Goal: Task Accomplishment & Management: Manage account settings

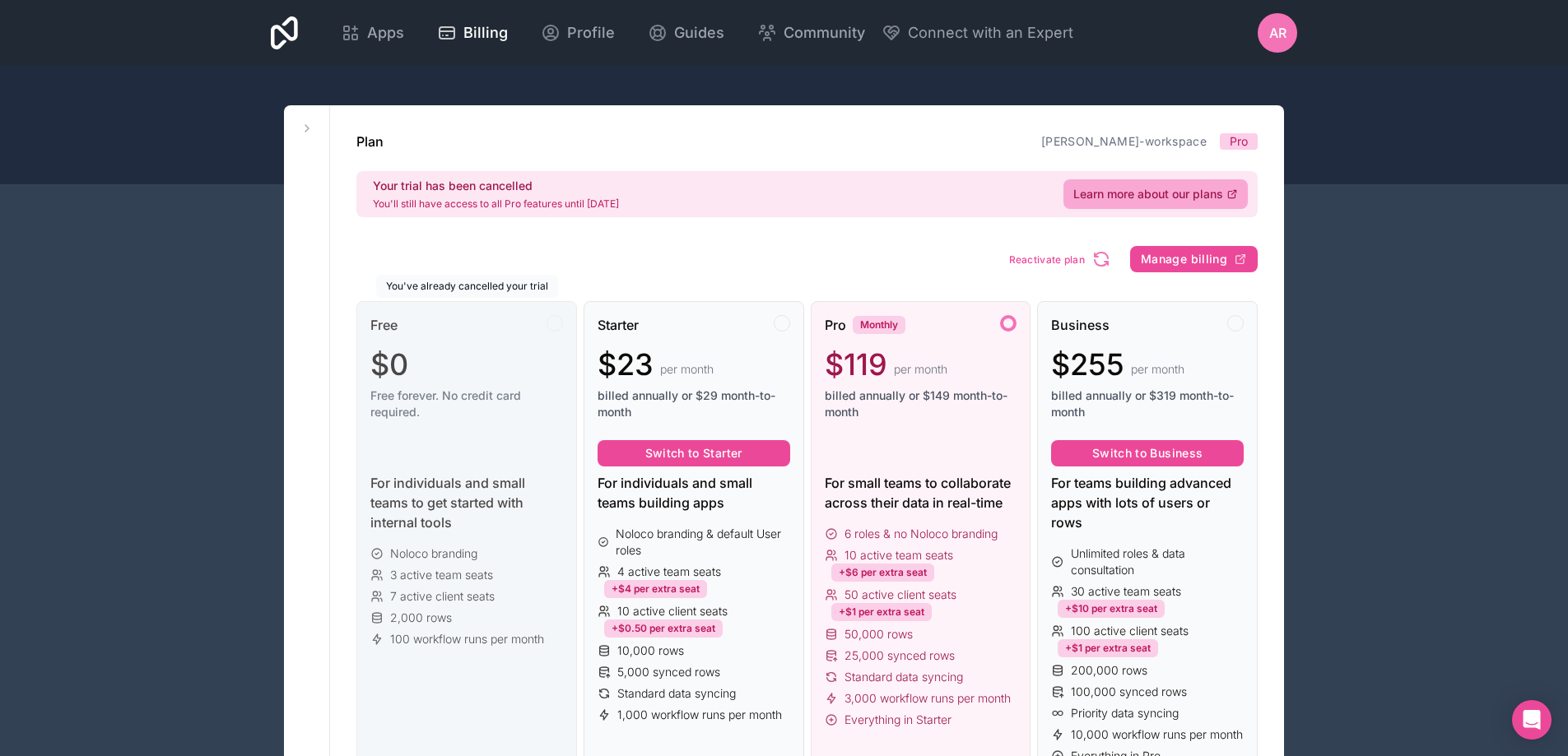
click at [458, 373] on div "$0" at bounding box center [467, 364] width 193 height 33
click at [735, 335] on div "Starter $23 per month billed annually or $29 month-to-month" at bounding box center [694, 375] width 193 height 118
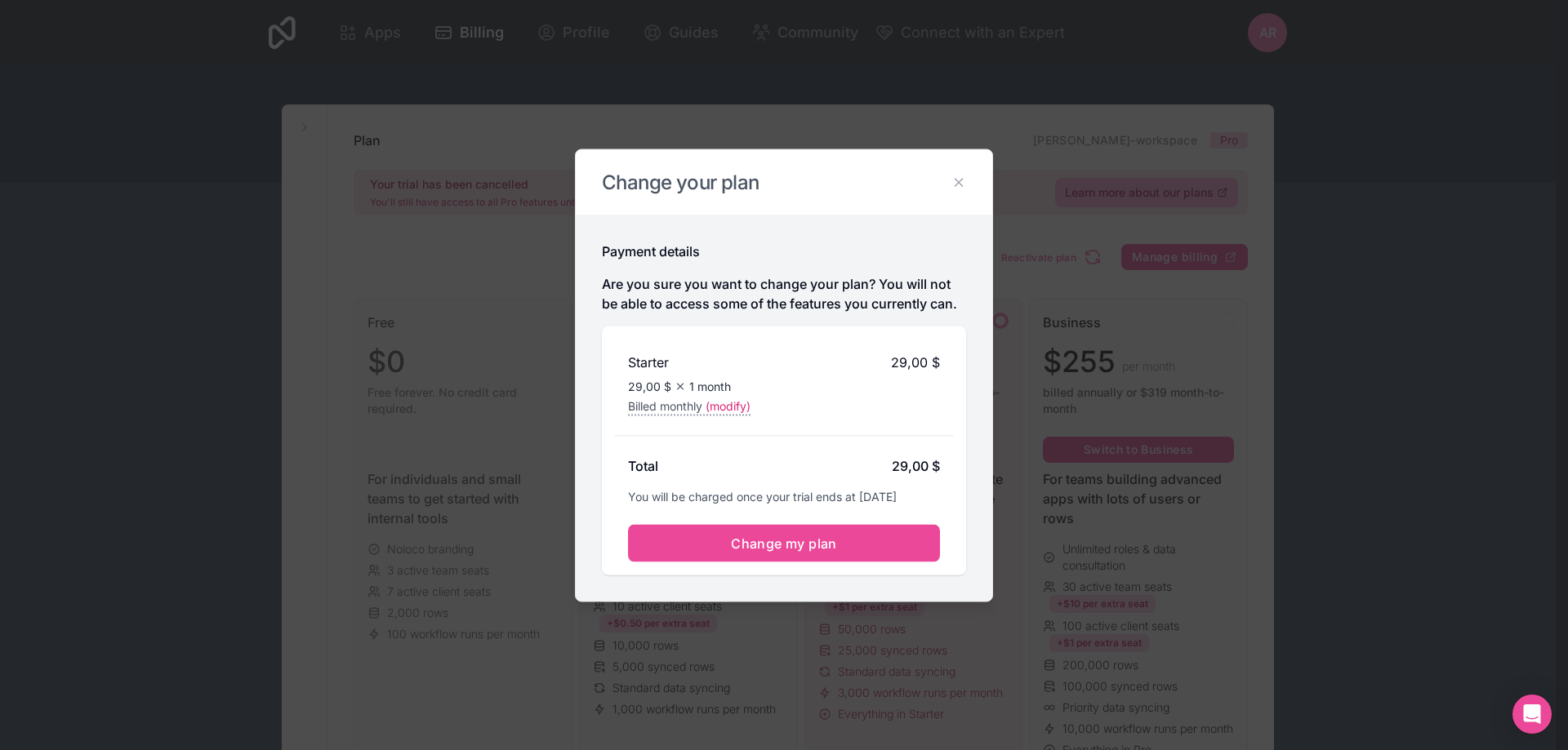
click at [949, 181] on h2 "Change your plan" at bounding box center [784, 182] width 364 height 26
click at [959, 184] on icon at bounding box center [958, 182] width 15 height 15
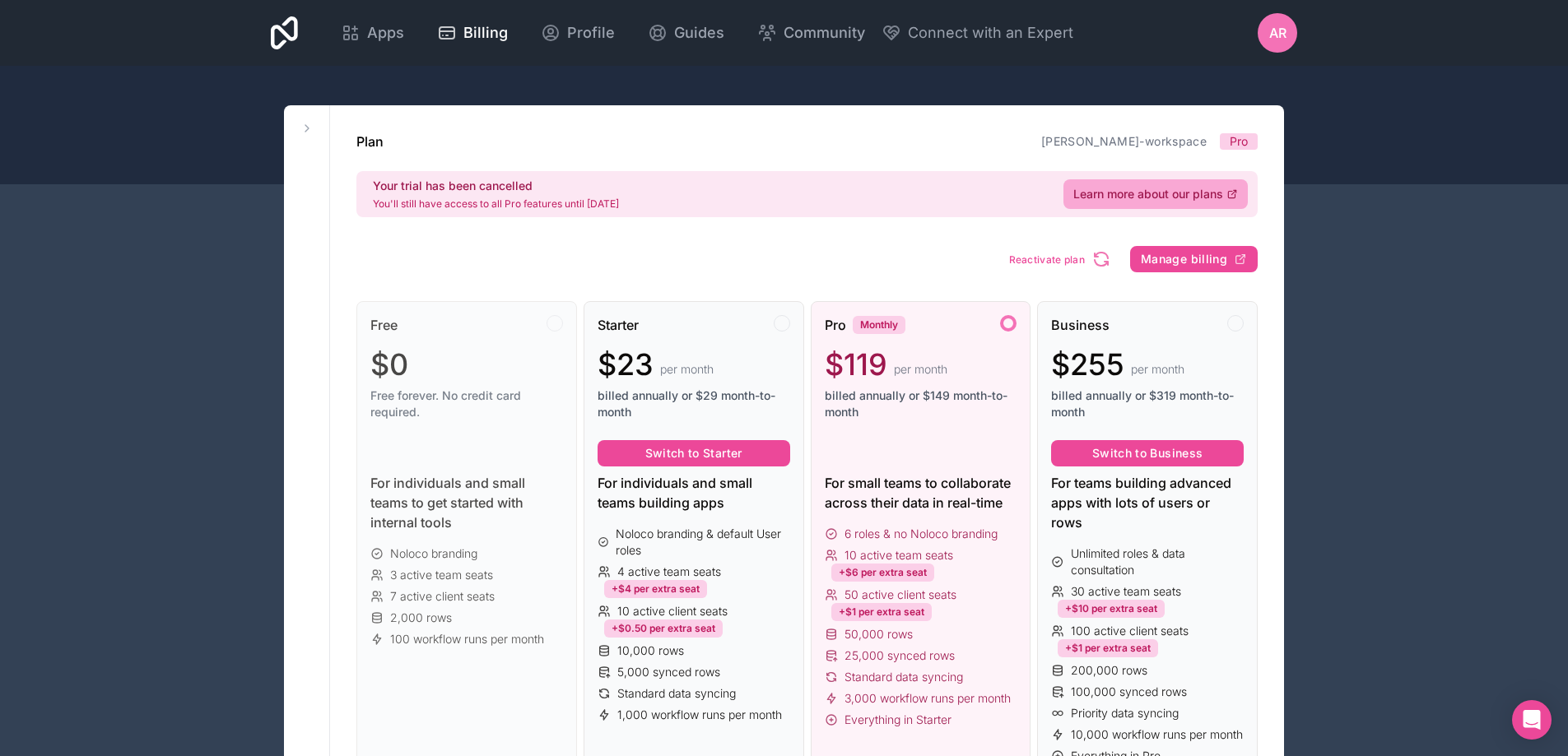
click at [927, 355] on div "$119 per month" at bounding box center [921, 364] width 193 height 33
click at [917, 381] on div "$119 per month billed annually or $149 month-to-month" at bounding box center [921, 383] width 193 height 72
click at [1082, 353] on span "$255" at bounding box center [1087, 364] width 73 height 33
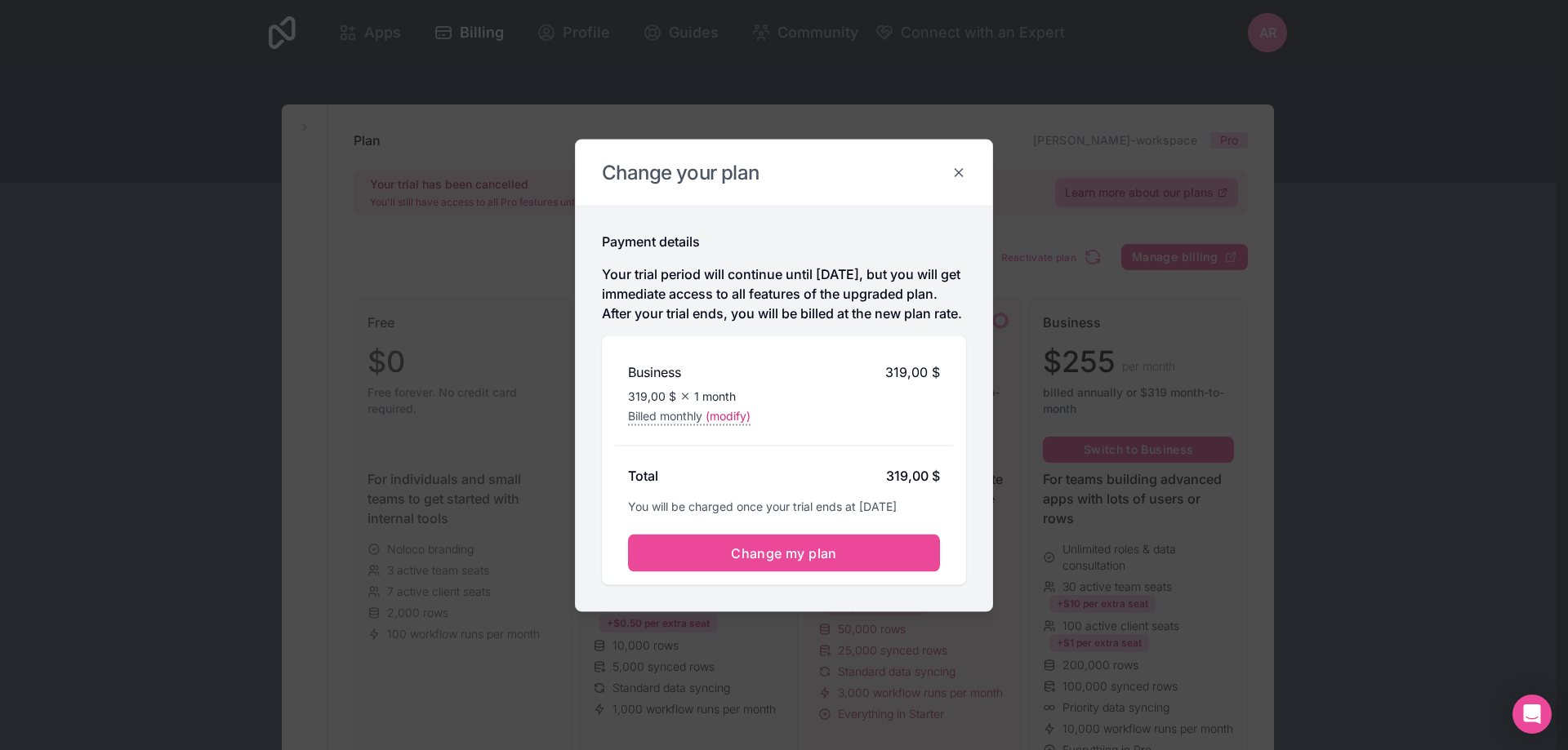
click at [957, 166] on icon at bounding box center [958, 172] width 15 height 15
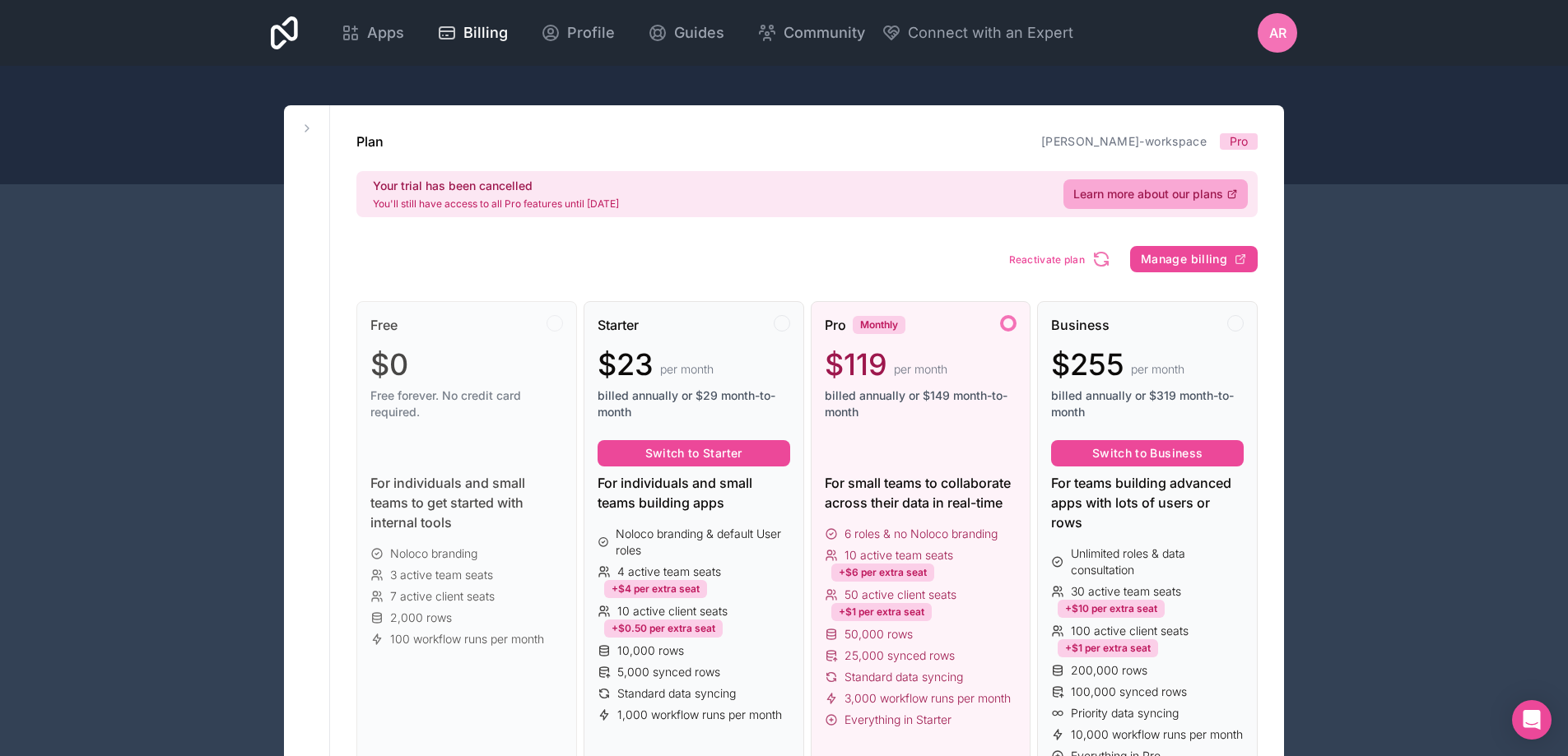
click at [1272, 40] on span "AR" at bounding box center [1278, 33] width 17 height 20
click at [1279, 25] on span "AR" at bounding box center [1278, 33] width 17 height 20
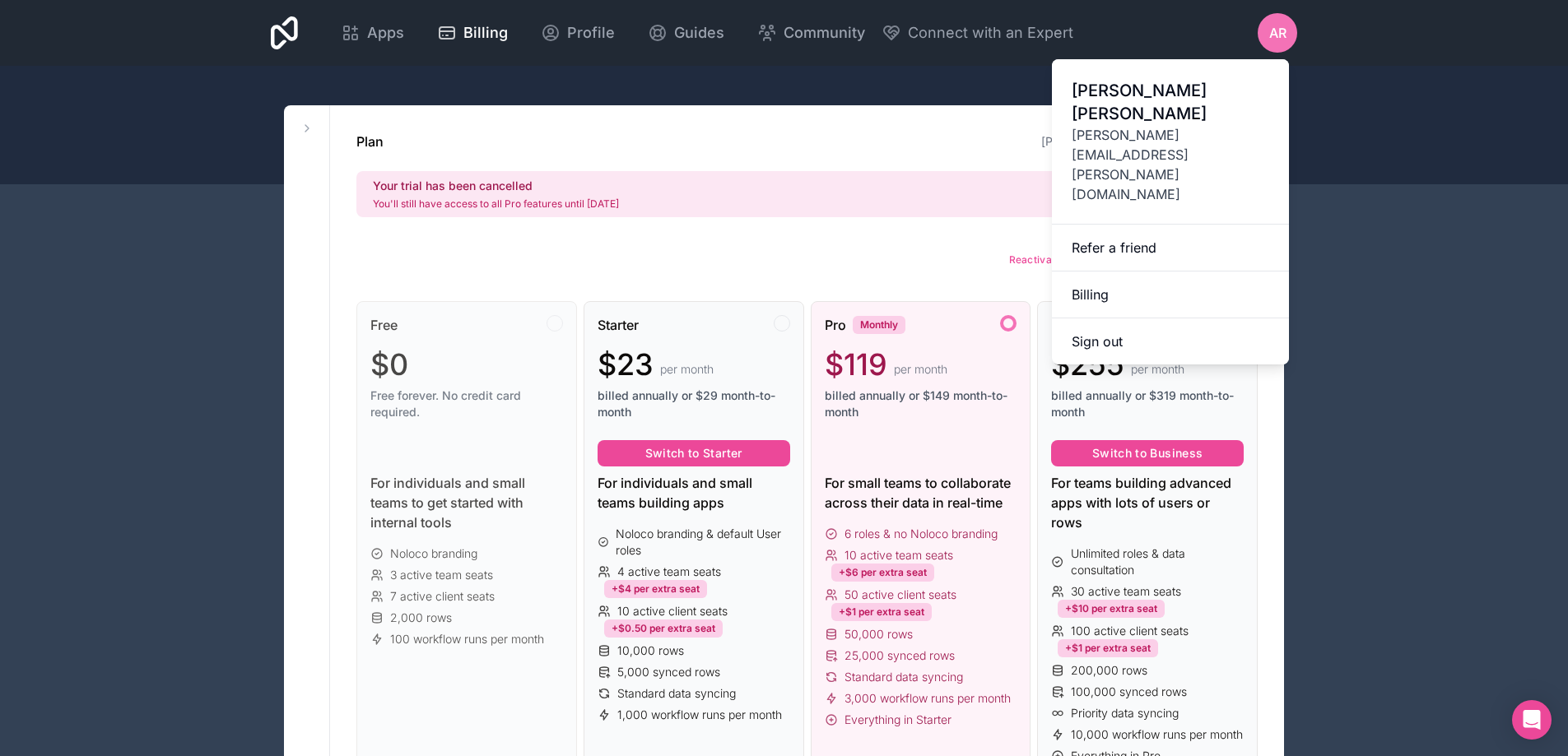
click at [854, 95] on div at bounding box center [784, 125] width 1568 height 118
